Goal: Task Accomplishment & Management: Complete application form

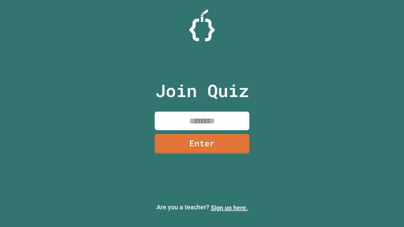
click at [229, 208] on link "Sign up here." at bounding box center [229, 208] width 37 height 8
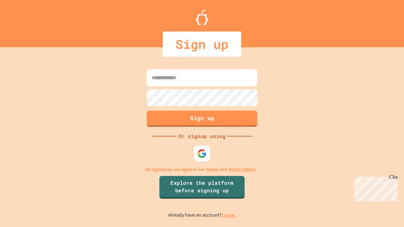
click at [229, 215] on link "Log in." at bounding box center [229, 215] width 15 height 7
